Goal: Task Accomplishment & Management: Complete application form

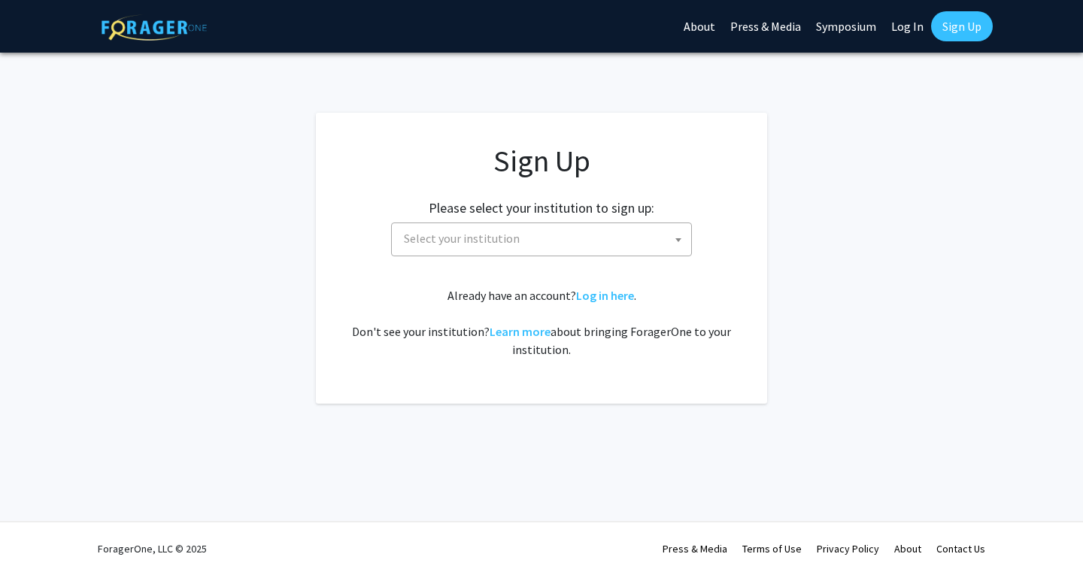
click at [508, 235] on span "Select your institution" at bounding box center [462, 238] width 116 height 15
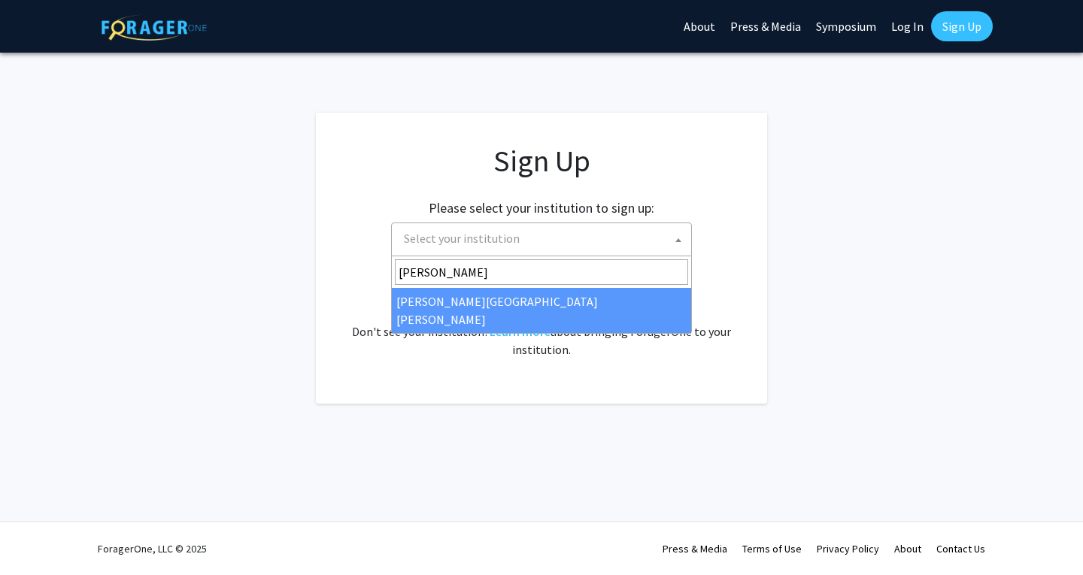
type input "[PERSON_NAME]"
select select "1"
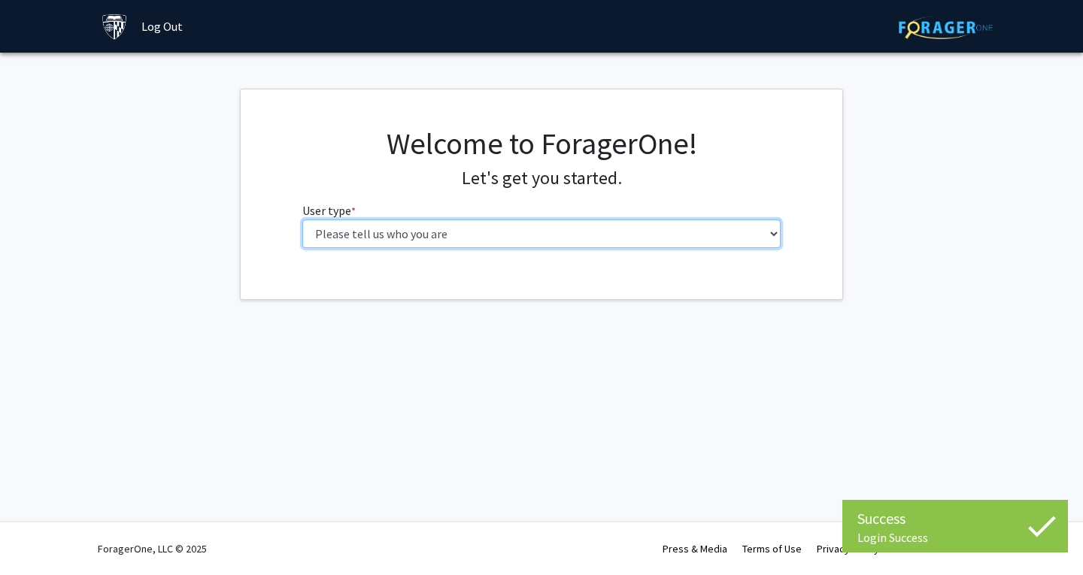
click at [403, 234] on select "Please tell us who you are Undergraduate Student Master's Student Doctoral Cand…" at bounding box center [541, 234] width 479 height 29
select select "2: masters"
click at [302, 220] on select "Please tell us who you are Undergraduate Student Master's Student Doctoral Cand…" at bounding box center [541, 234] width 479 height 29
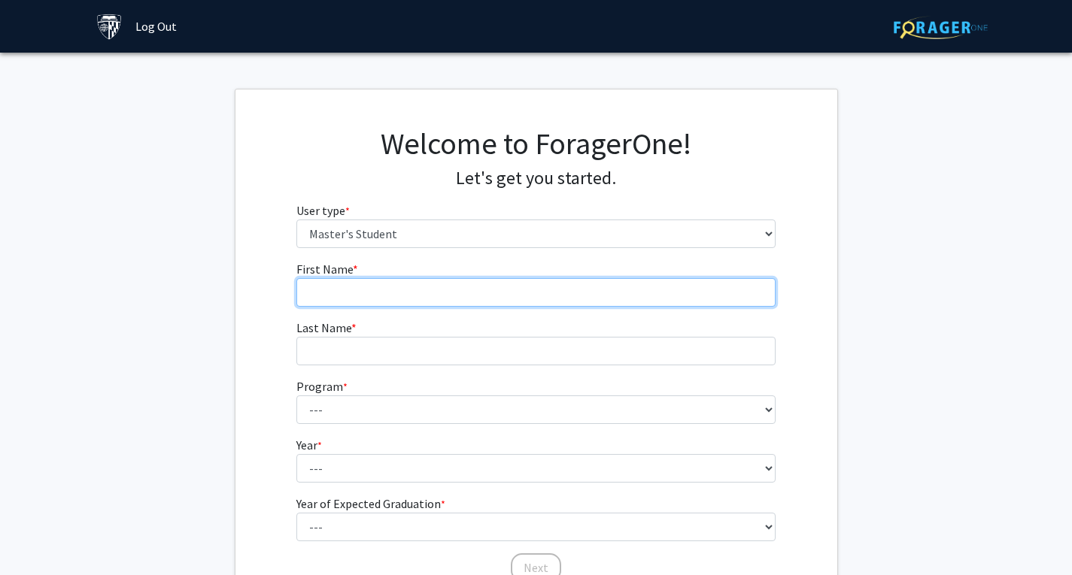
click at [335, 287] on input "First Name * required" at bounding box center [535, 292] width 479 height 29
type input "Menghan"
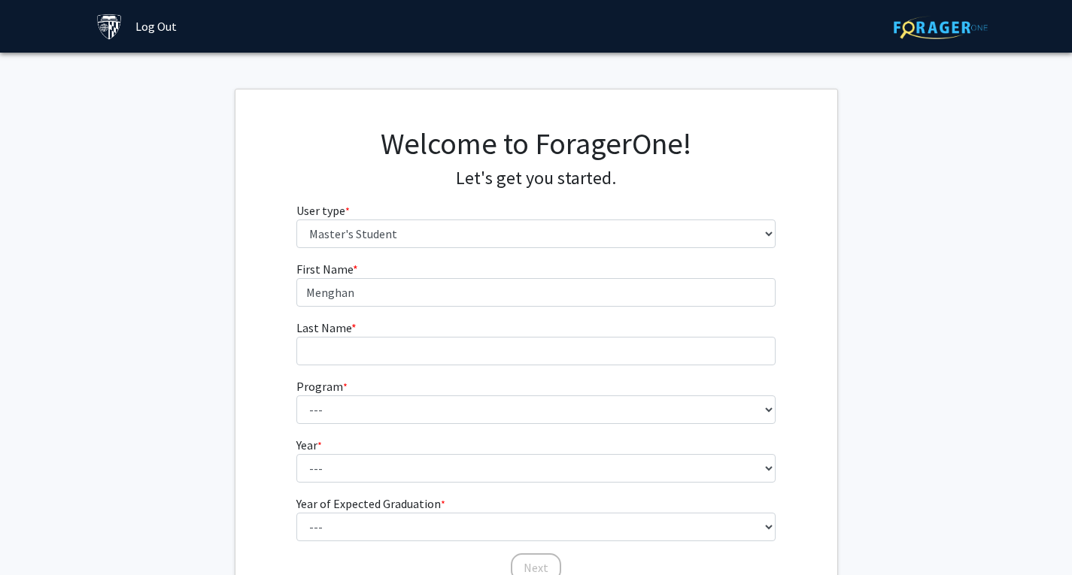
type input "[PERSON_NAME]"
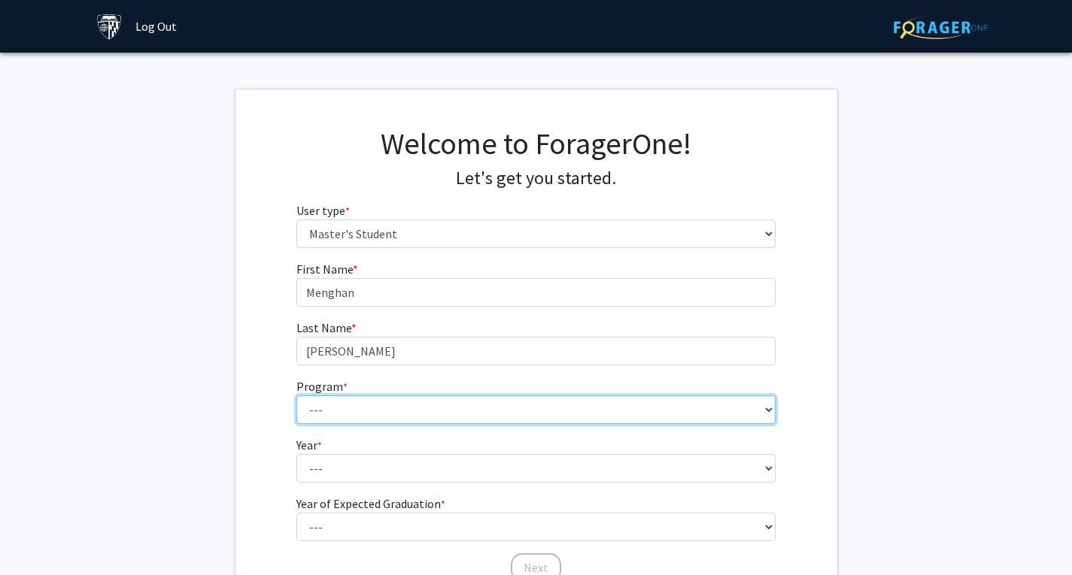
click at [347, 399] on select "--- Anatomy Education Applied and Computational Mathematics Applied Biomedical …" at bounding box center [535, 410] width 479 height 29
select select "60: 48"
click at [296, 396] on select "--- Anatomy Education Applied and Computational Mathematics Applied Biomedical …" at bounding box center [535, 410] width 479 height 29
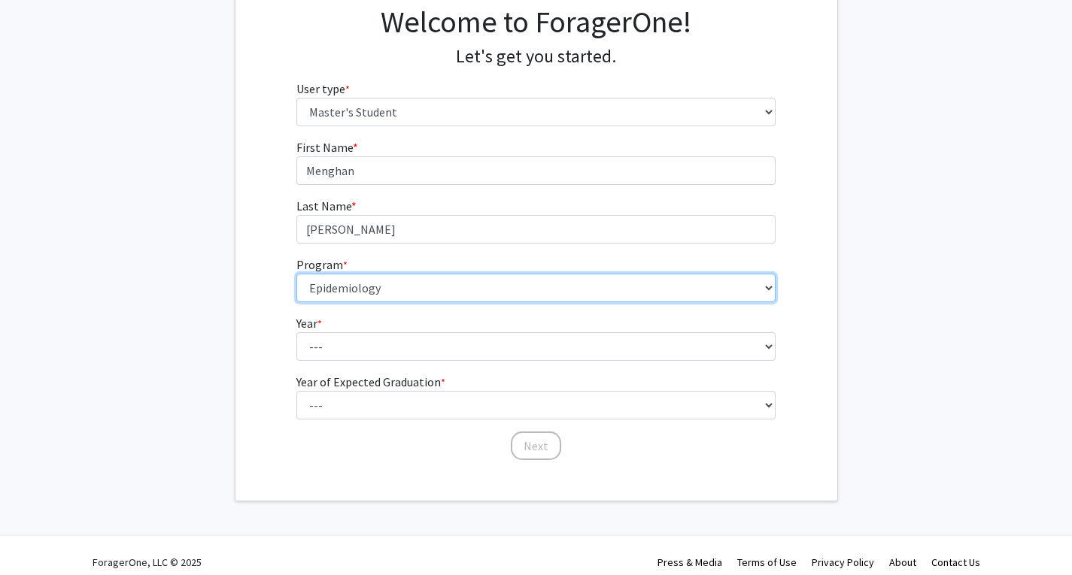
scroll to position [135, 0]
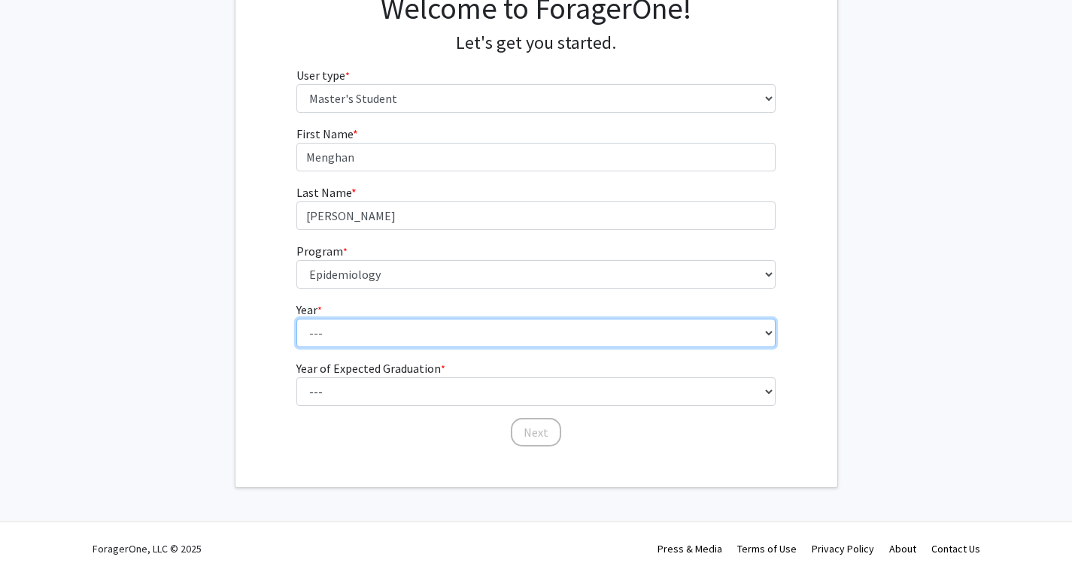
click at [343, 335] on select "--- First Year Second Year" at bounding box center [535, 333] width 479 height 29
select select "1: first_year"
click at [296, 319] on select "--- First Year Second Year" at bounding box center [535, 333] width 479 height 29
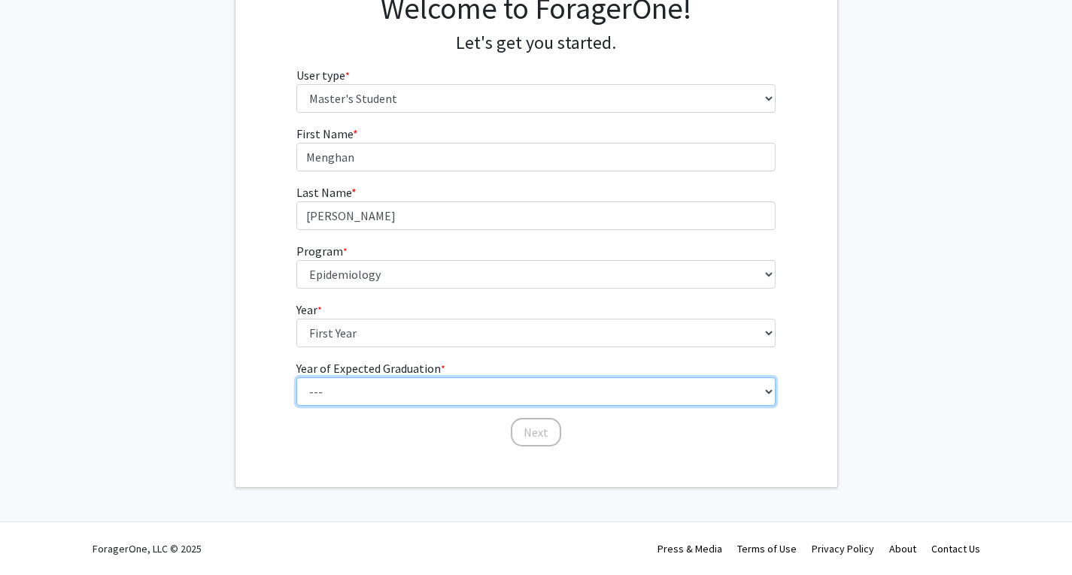
click at [352, 387] on select "--- 2025 2026 2027 2028 2029 2030 2031 2032 2033 2034" at bounding box center [535, 392] width 479 height 29
select select "3: 2027"
click at [296, 378] on select "--- 2025 2026 2027 2028 2029 2030 2031 2032 2033 2034" at bounding box center [535, 392] width 479 height 29
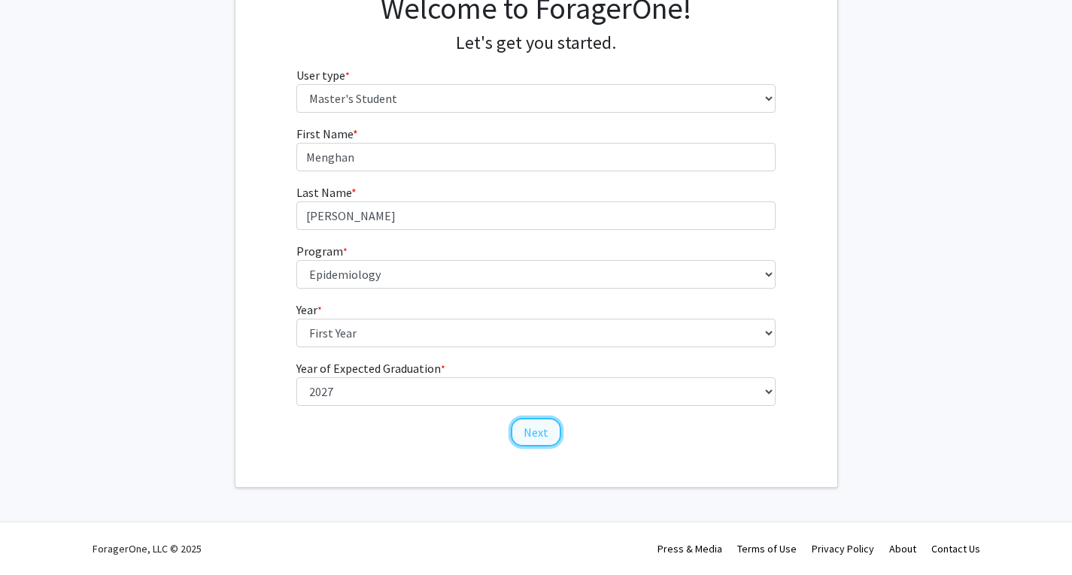
click at [533, 429] on button "Next" at bounding box center [536, 432] width 50 height 29
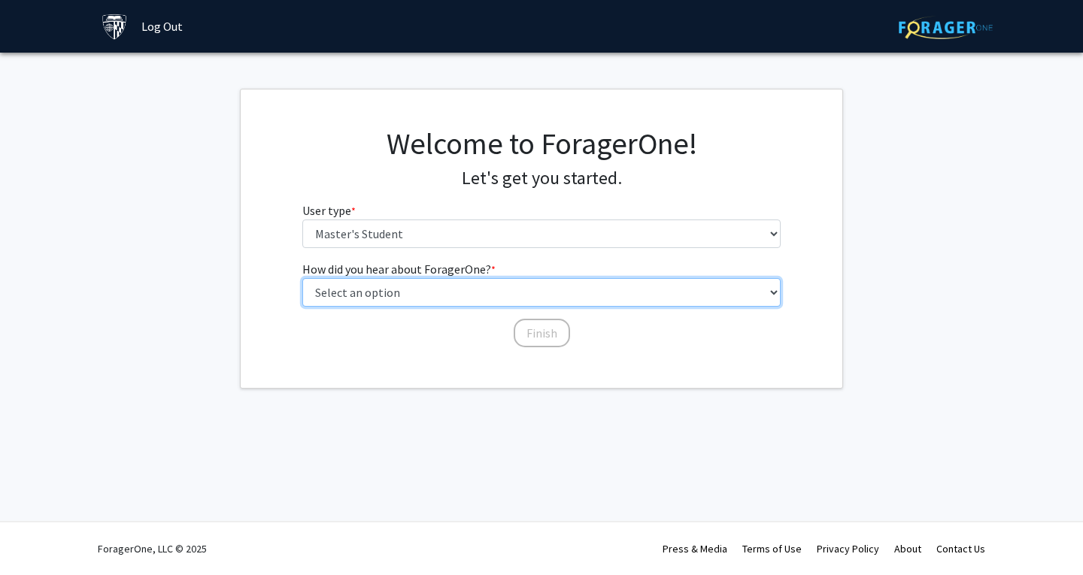
click at [408, 292] on select "Select an option Peer/student recommendation Faculty/staff recommendation Unive…" at bounding box center [541, 292] width 479 height 29
select select "3: university_website"
click at [302, 278] on select "Select an option Peer/student recommendation Faculty/staff recommendation Unive…" at bounding box center [541, 292] width 479 height 29
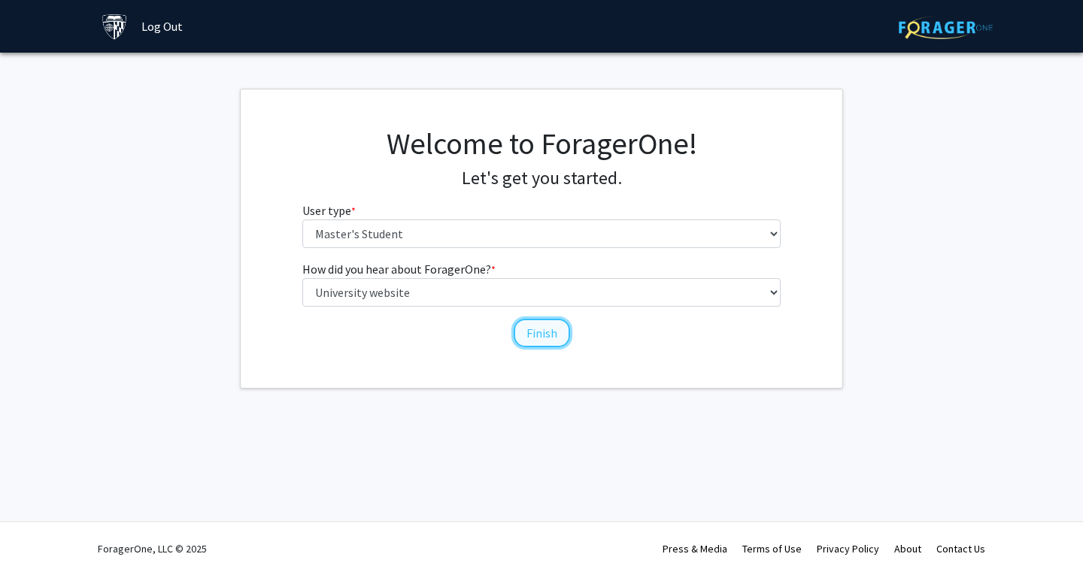
click at [550, 326] on button "Finish" at bounding box center [542, 333] width 56 height 29
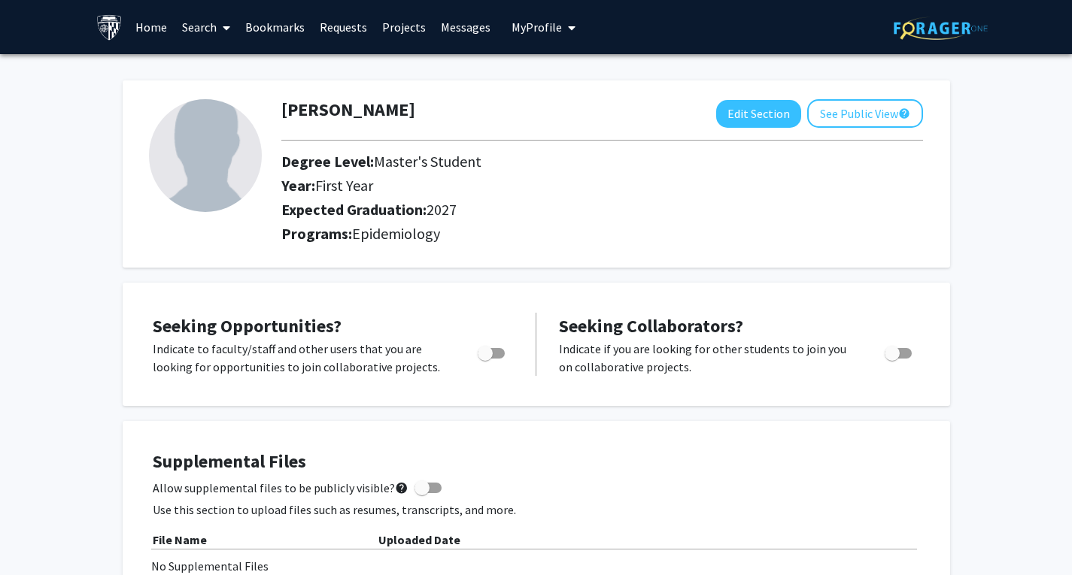
click at [401, 28] on link "Projects" at bounding box center [404, 27] width 59 height 53
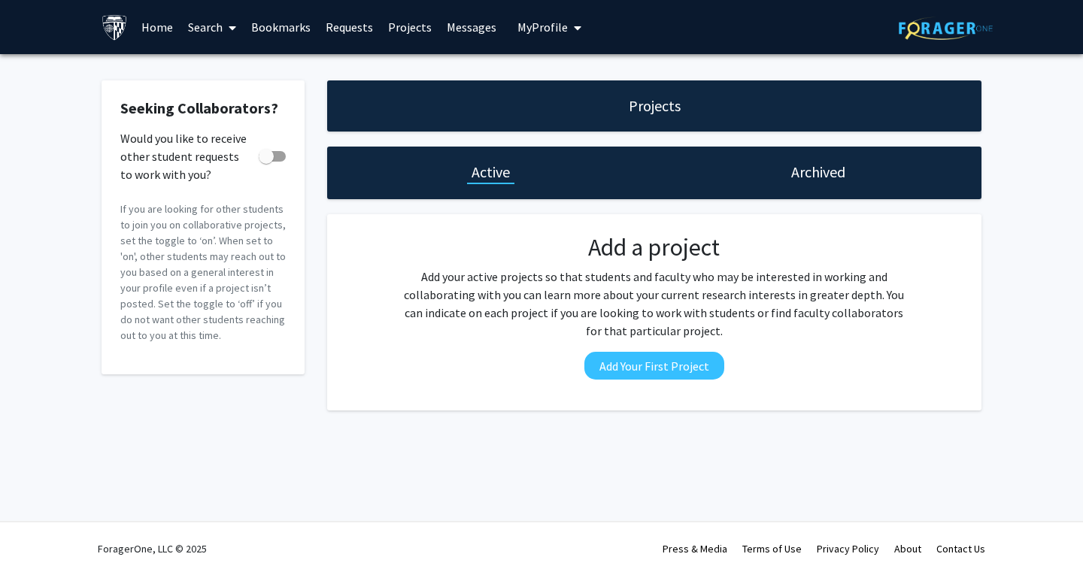
click at [206, 25] on link "Search" at bounding box center [211, 27] width 63 height 53
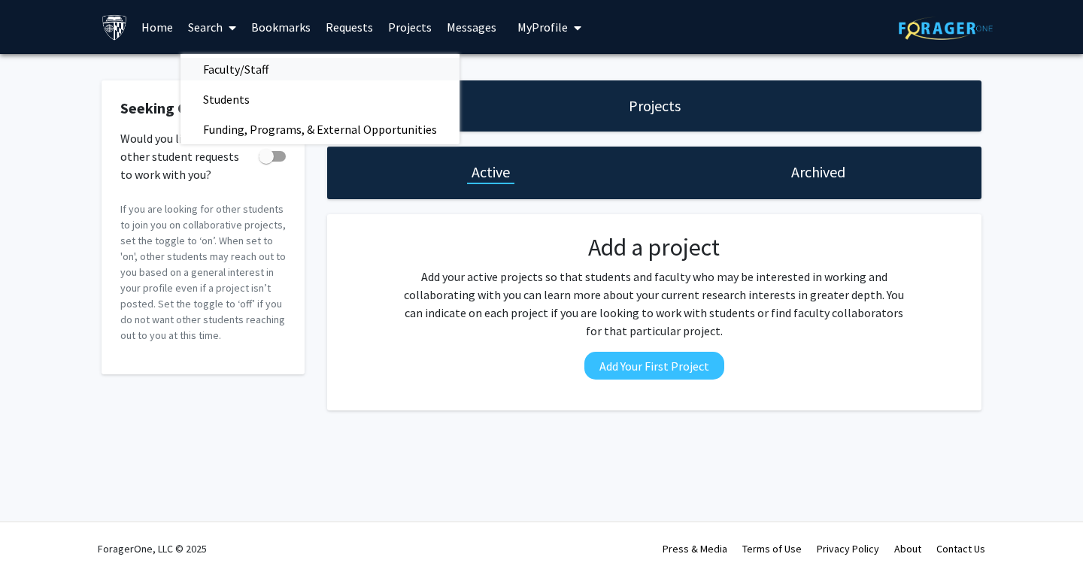
click at [235, 70] on span "Faculty/Staff" at bounding box center [235, 69] width 111 height 30
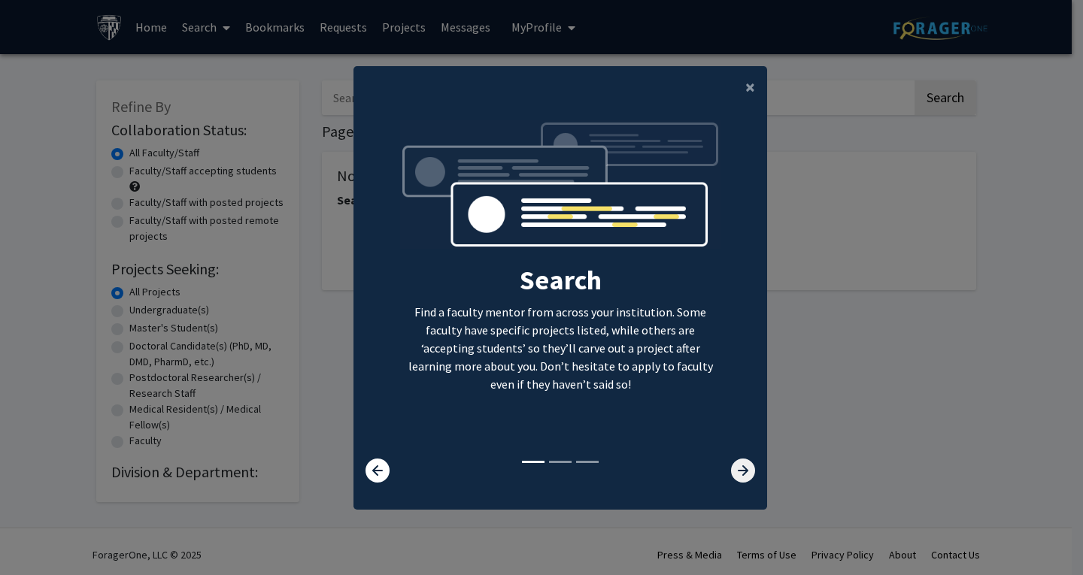
click at [736, 468] on icon at bounding box center [743, 471] width 24 height 24
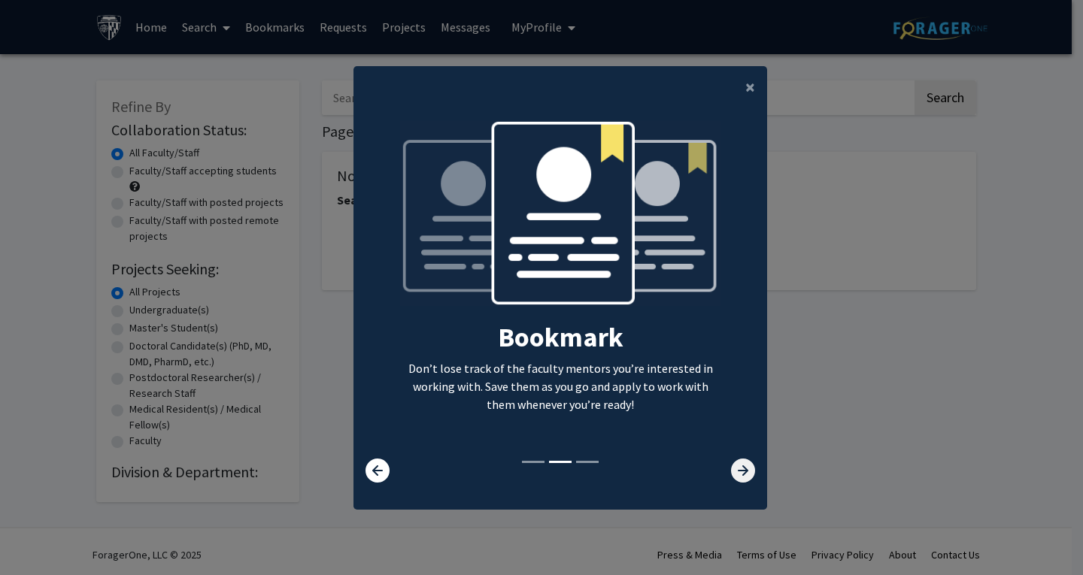
click at [736, 468] on icon at bounding box center [743, 471] width 24 height 24
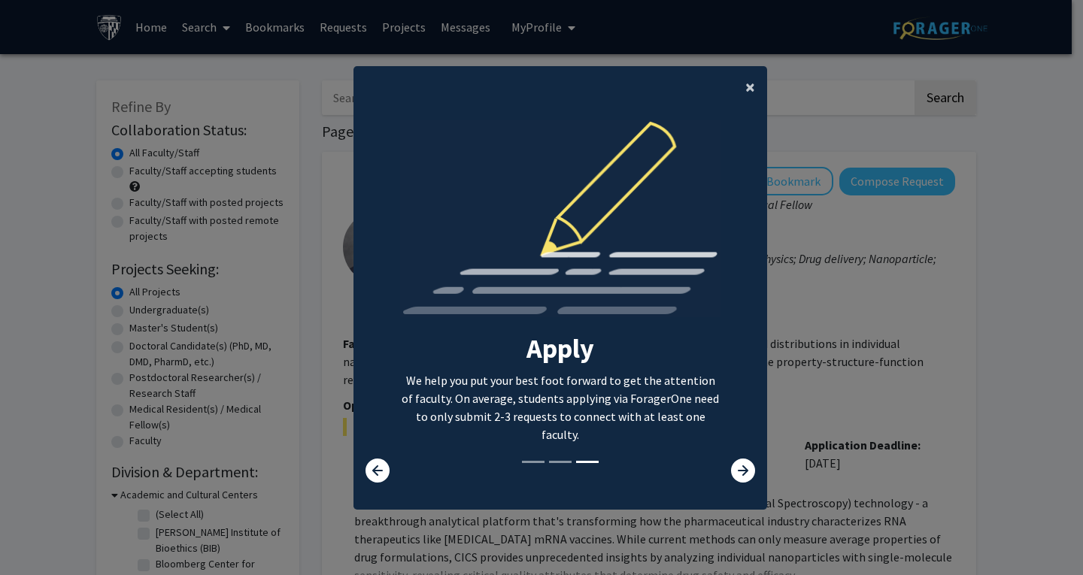
click at [745, 83] on span "×" at bounding box center [750, 86] width 10 height 23
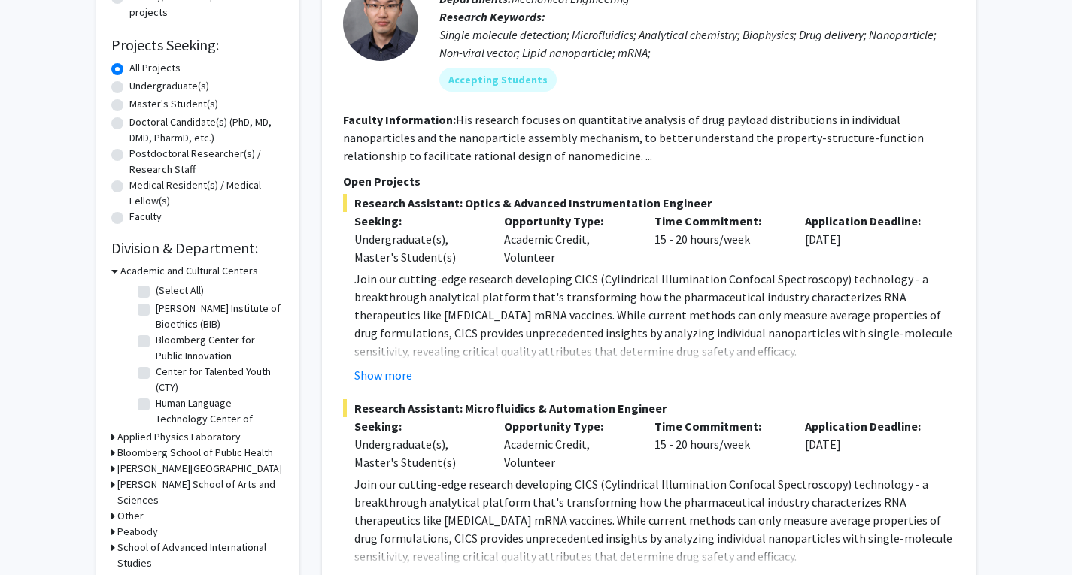
scroll to position [226, 0]
click at [156, 338] on label "Bloomberg Center for Public Innovation" at bounding box center [218, 347] width 125 height 32
click at [156, 338] on input "Bloomberg Center for Public Innovation" at bounding box center [161, 336] width 10 height 10
checkbox input "true"
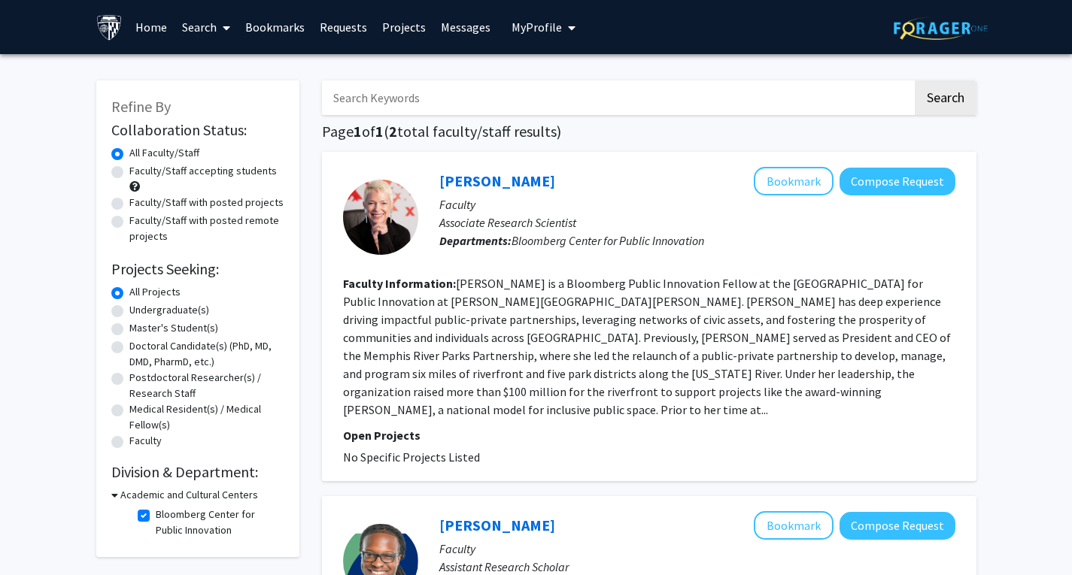
click at [151, 25] on link "Home" at bounding box center [151, 27] width 47 height 53
